Goal: Task Accomplishment & Management: Complete application form

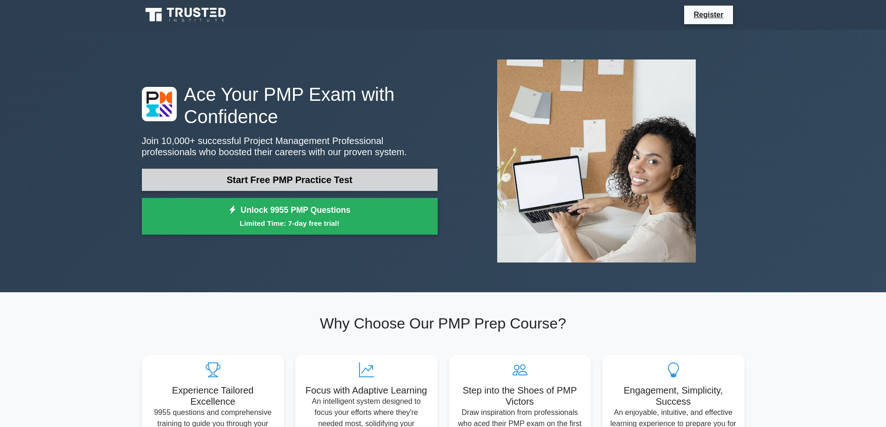
click at [266, 183] on link "Start Free PMP Practice Test" at bounding box center [290, 180] width 296 height 22
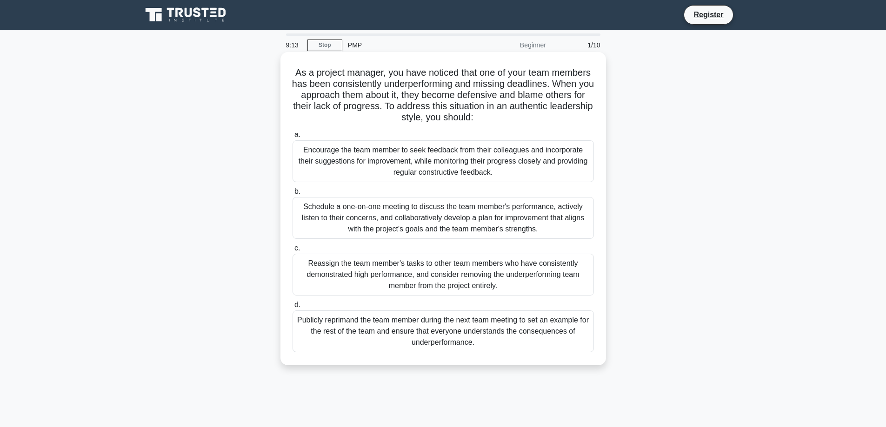
click at [321, 215] on div "Schedule a one-on-one meeting to discuss the team member's performance, activel…" at bounding box center [443, 218] width 301 height 42
click at [293, 195] on input "b. Schedule a one-on-one meeting to discuss the team member's performance, acti…" at bounding box center [293, 192] width 0 height 6
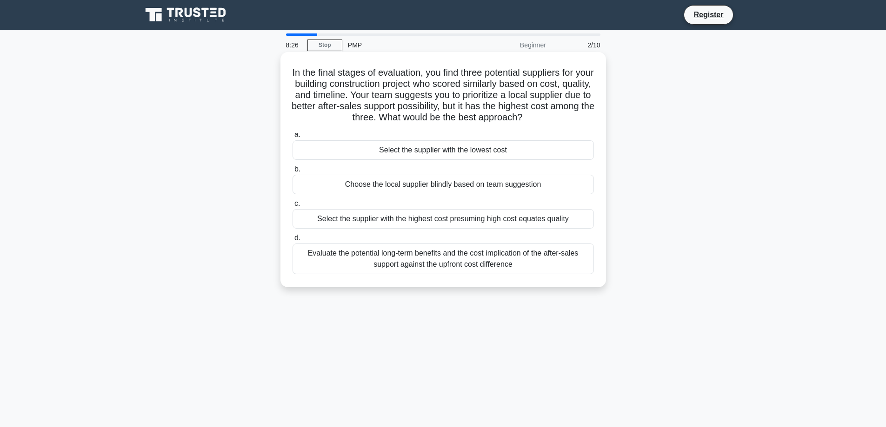
click at [406, 188] on div "Choose the local supplier blindly based on team suggestion" at bounding box center [443, 185] width 301 height 20
click at [293, 173] on input "b. Choose the local supplier blindly based on team suggestion" at bounding box center [293, 169] width 0 height 6
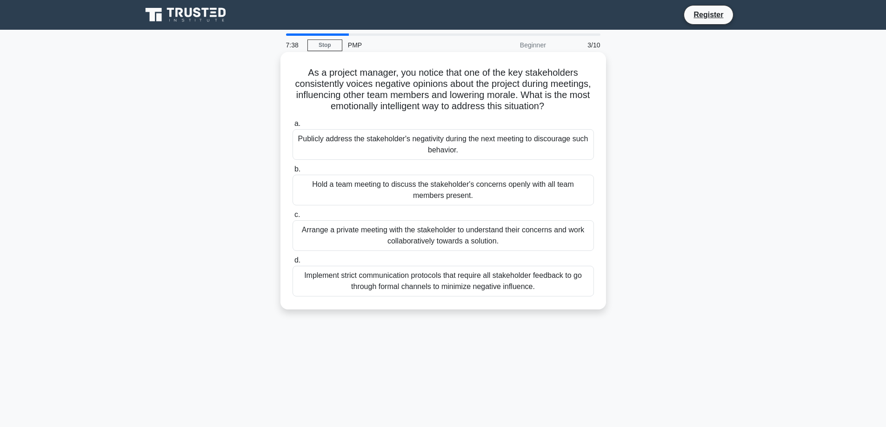
click at [421, 242] on div "Arrange a private meeting with the stakeholder to understand their concerns and…" at bounding box center [443, 235] width 301 height 31
click at [293, 218] on input "c. Arrange a private meeting with the stakeholder to understand their concerns …" at bounding box center [293, 215] width 0 height 6
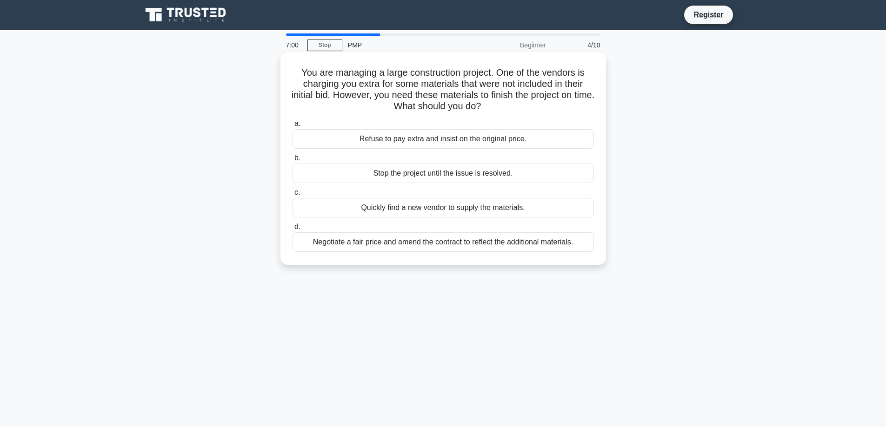
click at [403, 246] on div "Negotiate a fair price and amend the contract to reflect the additional materia…" at bounding box center [443, 243] width 301 height 20
click at [293, 230] on input "d. Negotiate a fair price and amend the contract to reflect the additional mate…" at bounding box center [293, 227] width 0 height 6
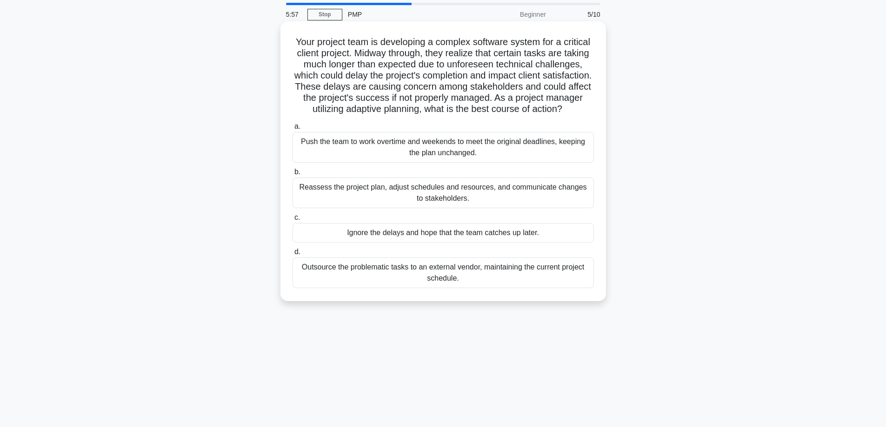
scroll to position [47, 0]
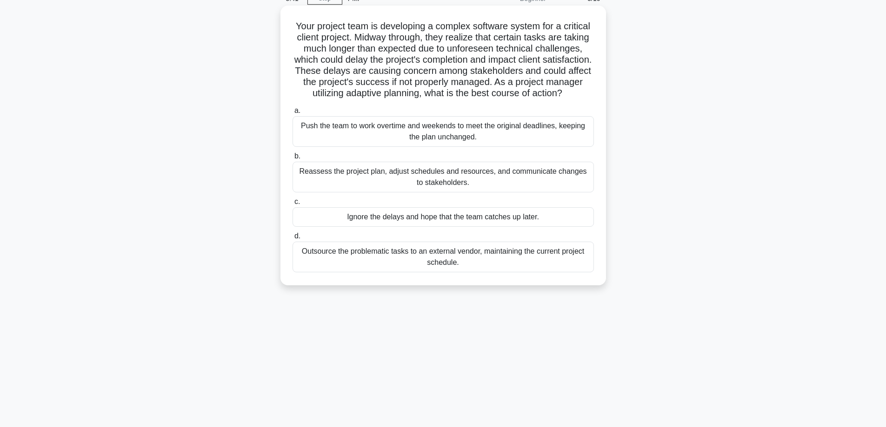
click at [413, 143] on div "Push the team to work overtime and weekends to meet the original deadlines, kee…" at bounding box center [443, 131] width 301 height 31
click at [293, 114] on input "a. Push the team to work overtime and weekends to meet the original deadlines, …" at bounding box center [293, 111] width 0 height 6
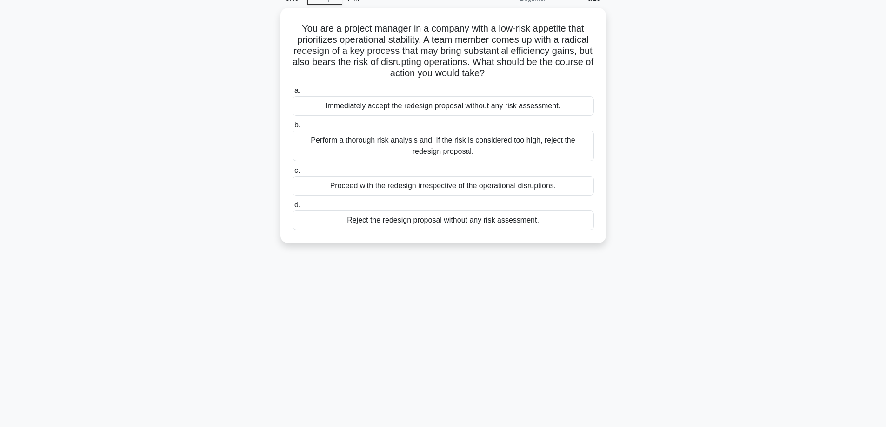
scroll to position [0, 0]
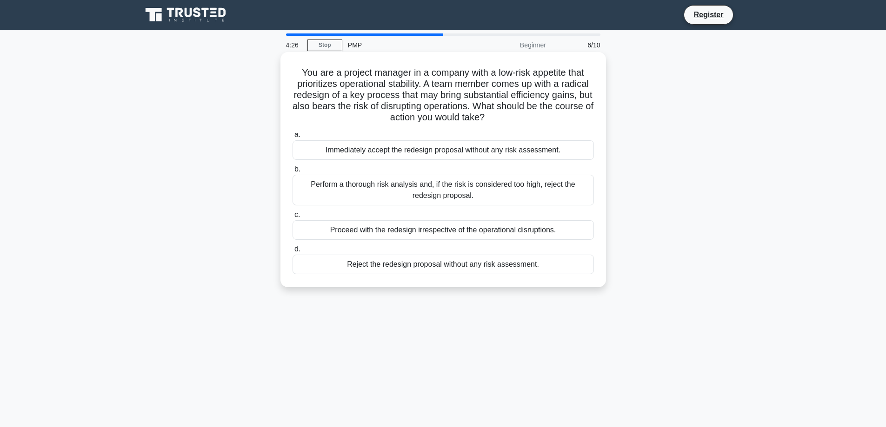
click at [439, 189] on div "Perform a thorough risk analysis and, if the risk is considered too high, rejec…" at bounding box center [443, 190] width 301 height 31
click at [293, 173] on input "b. Perform a thorough risk analysis and, if the risk is considered too high, re…" at bounding box center [293, 169] width 0 height 6
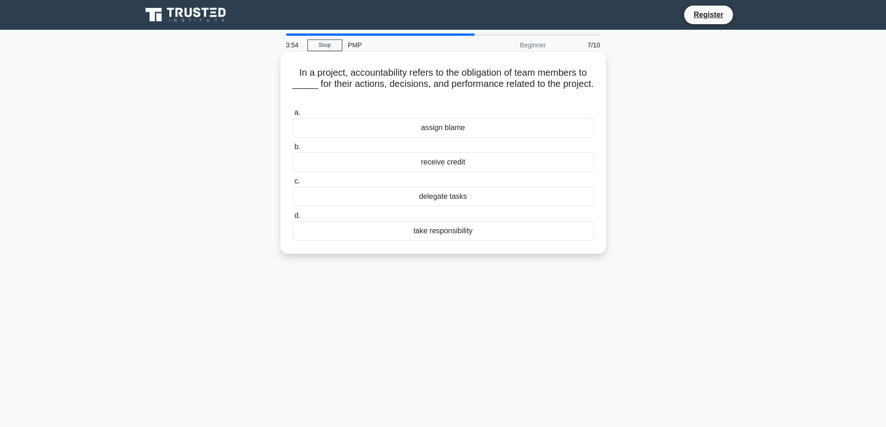
click at [440, 197] on div "delegate tasks" at bounding box center [443, 197] width 301 height 20
click at [293, 185] on input "c. delegate tasks" at bounding box center [293, 182] width 0 height 6
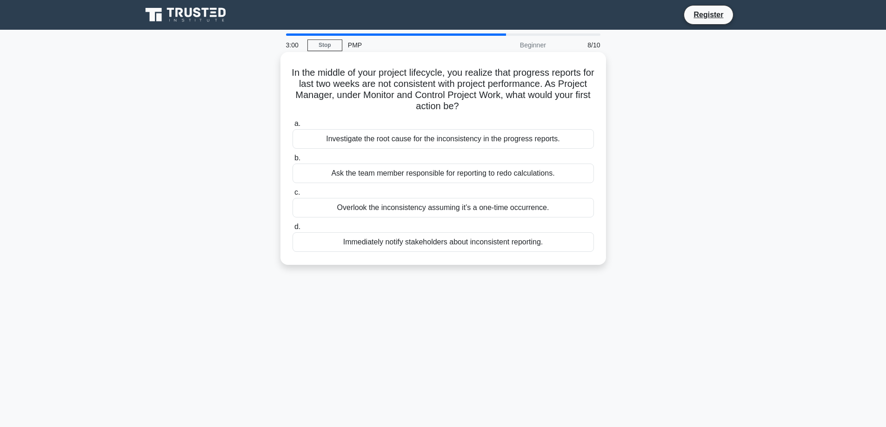
click at [380, 141] on div "Investigate the root cause for the inconsistency in the progress reports." at bounding box center [443, 139] width 301 height 20
click at [293, 127] on input "a. Investigate the root cause for the inconsistency in the progress reports." at bounding box center [293, 124] width 0 height 6
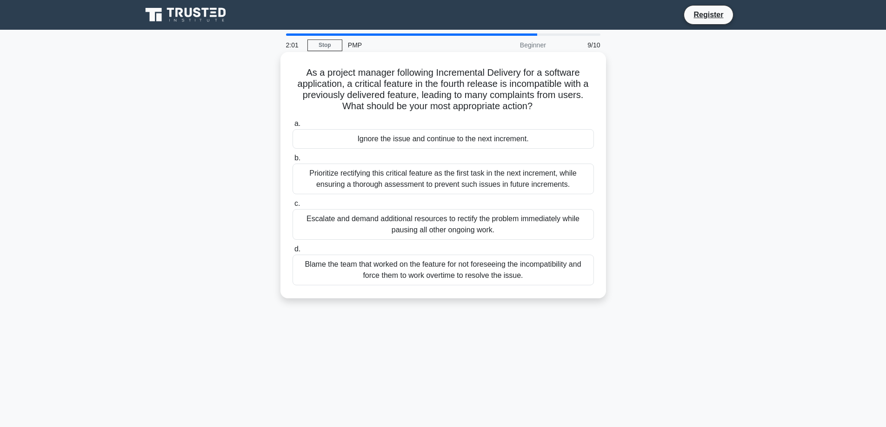
click at [375, 178] on div "Prioritize rectifying this critical feature as the first task in the next incre…" at bounding box center [443, 179] width 301 height 31
click at [293, 161] on input "b. Prioritize rectifying this critical feature as the first task in the next in…" at bounding box center [293, 158] width 0 height 6
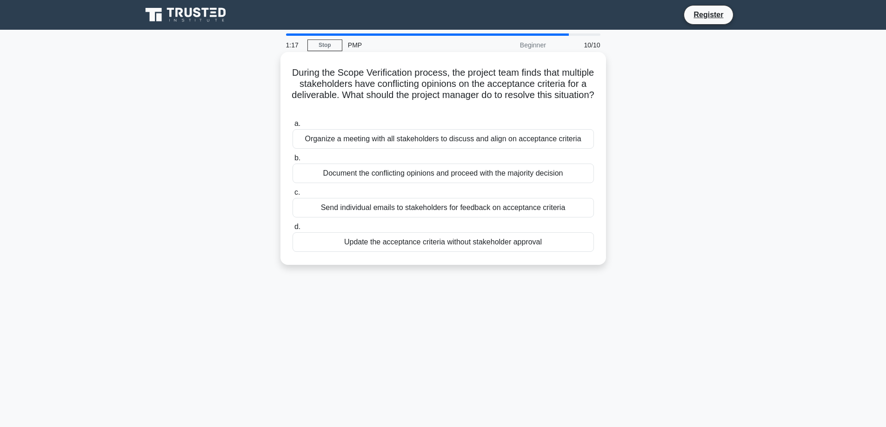
click at [363, 143] on div "Organize a meeting with all stakeholders to discuss and align on acceptance cri…" at bounding box center [443, 139] width 301 height 20
click at [293, 127] on input "a. Organize a meeting with all stakeholders to discuss and align on acceptance …" at bounding box center [293, 124] width 0 height 6
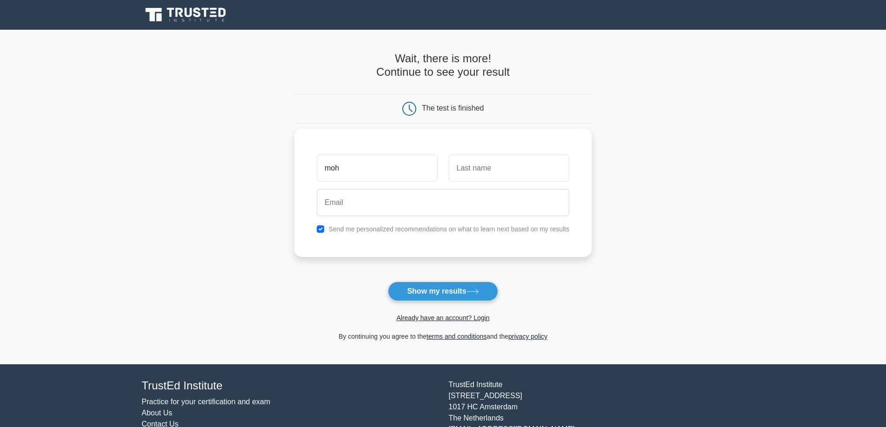
type input "moh"
click at [475, 172] on input "text" at bounding box center [509, 168] width 120 height 27
type input "[PERSON_NAME]"
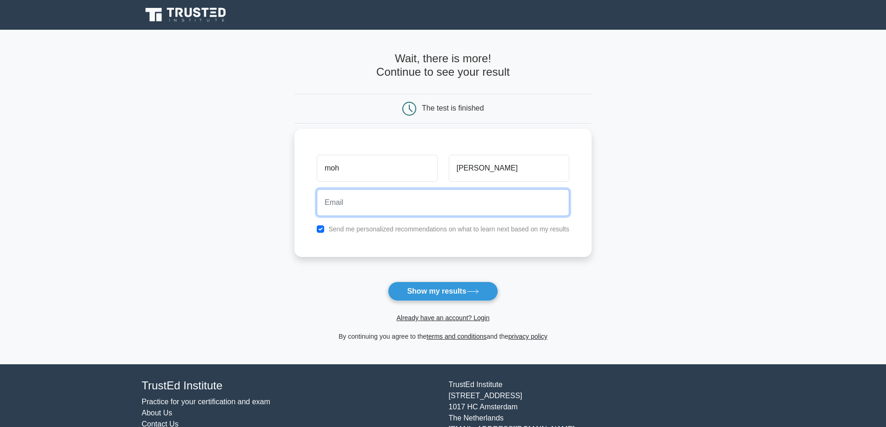
click at [377, 211] on input "email" at bounding box center [443, 202] width 253 height 27
type input "m"
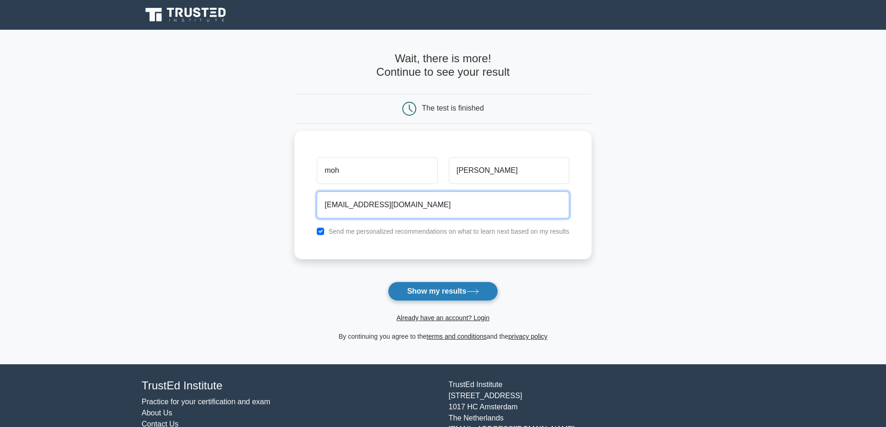
type input "[EMAIL_ADDRESS][DOMAIN_NAME]"
click at [419, 294] on button "Show my results" at bounding box center [443, 292] width 110 height 20
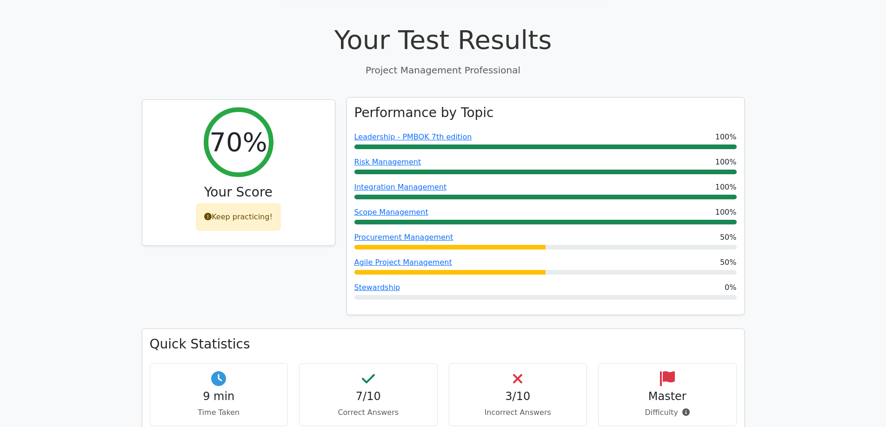
scroll to position [419, 0]
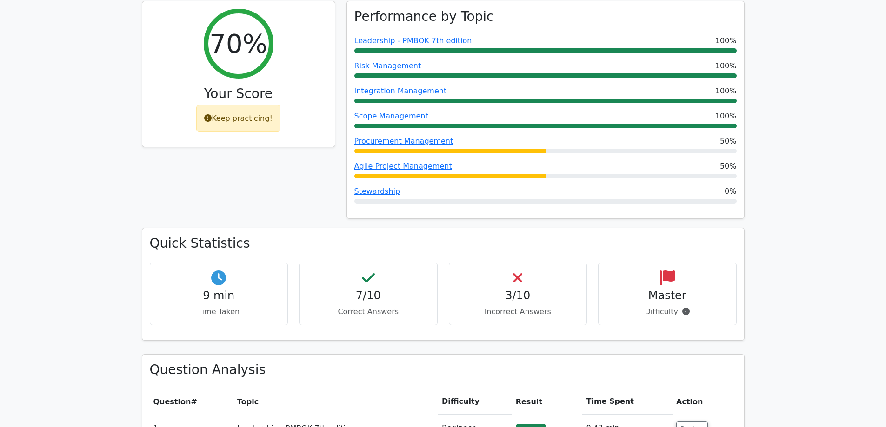
click at [512, 263] on div "3/10 Incorrect Answers" at bounding box center [518, 294] width 139 height 63
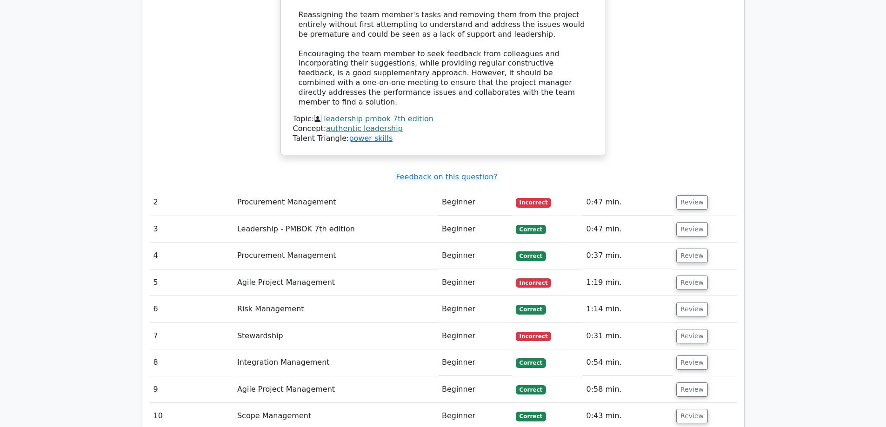
scroll to position [1302, 0]
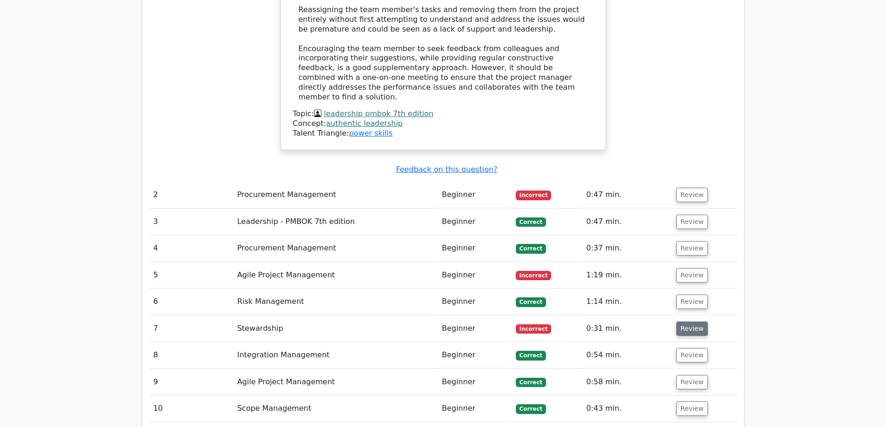
click at [698, 322] on button "Review" at bounding box center [692, 329] width 32 height 14
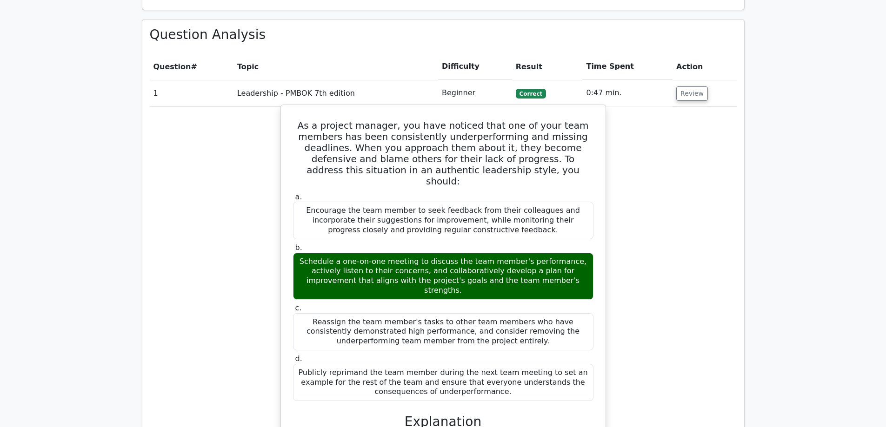
scroll to position [605, 0]
